Goal: Task Accomplishment & Management: Use online tool/utility

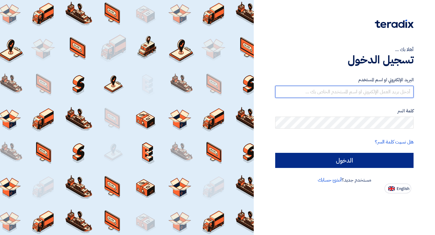
type input "[EMAIL_ADDRESS][DOMAIN_NAME]"
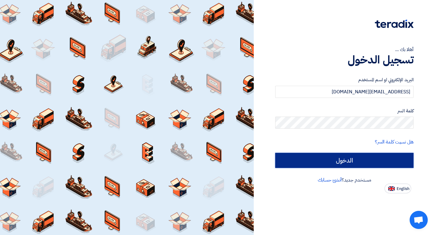
click at [327, 164] on input "الدخول" at bounding box center [344, 160] width 138 height 15
type input "Sign in"
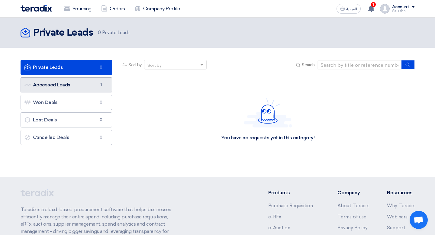
click at [85, 85] on link "Accessed Leads Accessed Leads 1" at bounding box center [67, 84] width 92 height 15
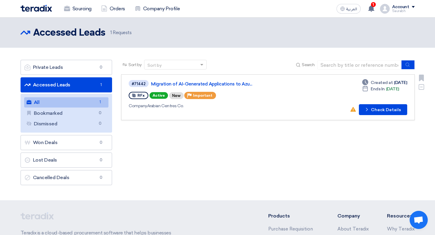
click at [253, 112] on div "#71442 Migration of AI-Generated Applications to Azu... RFx Active New Priority…" at bounding box center [216, 97] width 175 height 36
click at [390, 112] on button "Check details Check Details" at bounding box center [383, 109] width 48 height 11
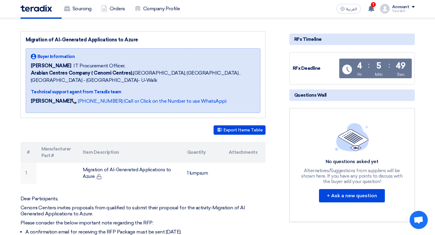
scroll to position [68, 0]
click at [71, 92] on div "Technical support agent from Teradix team" at bounding box center [143, 91] width 224 height 6
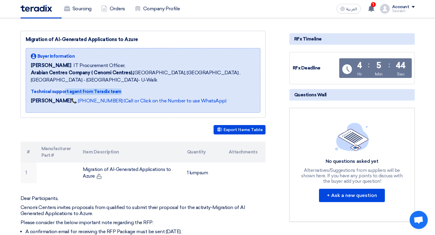
click at [71, 92] on div "Technical support agent from Teradix team" at bounding box center [143, 91] width 224 height 6
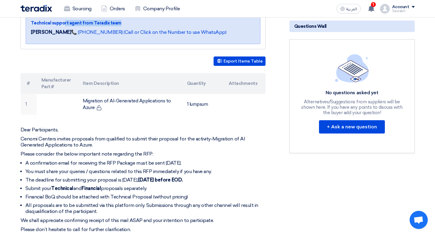
scroll to position [136, 0]
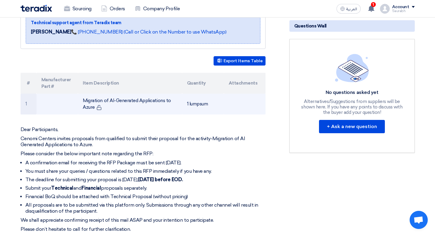
click at [87, 95] on td "Migration of AI-Generated Applications to Azure" at bounding box center [130, 104] width 104 height 21
click at [97, 104] on td "Migration of AI-Generated Applications to Azure" at bounding box center [130, 104] width 104 height 21
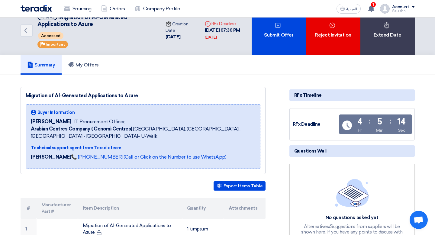
scroll to position [0, 0]
